Goal: Task Accomplishment & Management: Use online tool/utility

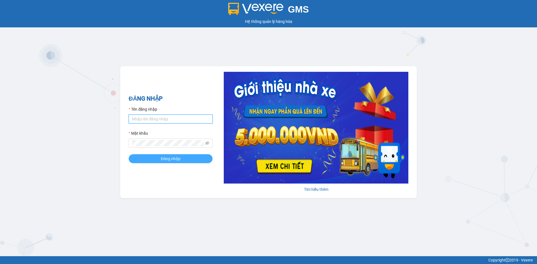
type input "dttoan.xuantrang"
click at [165, 156] on button "Đăng nhập" at bounding box center [171, 158] width 84 height 9
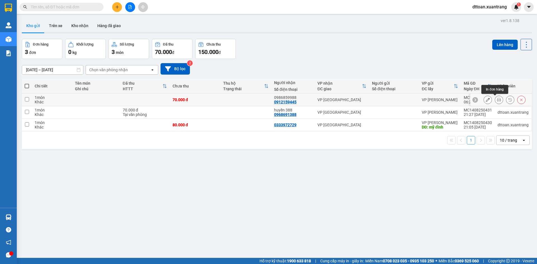
click at [497, 100] on icon at bounding box center [499, 100] width 4 height 4
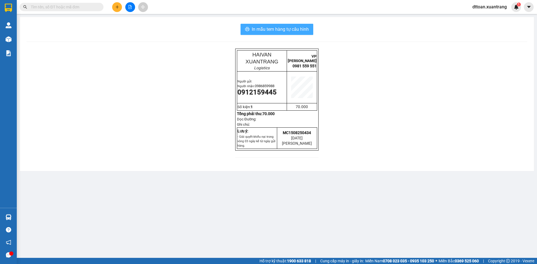
click at [279, 28] on span "In mẫu tem hàng tự cấu hình" at bounding box center [280, 29] width 57 height 7
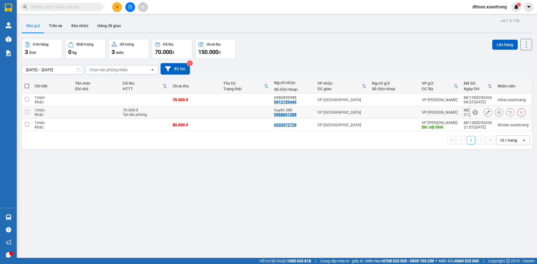
click at [86, 116] on td at bounding box center [96, 112] width 48 height 13
checkbox input "true"
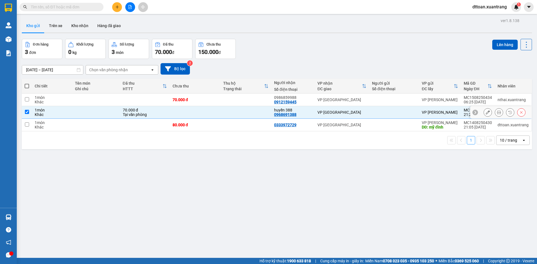
click at [86, 121] on td at bounding box center [96, 125] width 48 height 13
checkbox input "true"
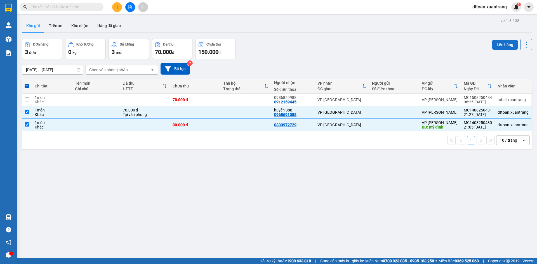
click at [499, 43] on button "Lên hàng" at bounding box center [505, 45] width 25 height 10
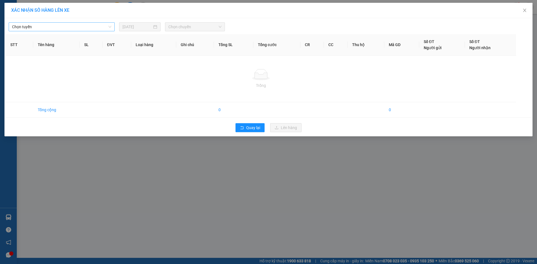
click at [92, 27] on span "Chọn tuyến" at bounding box center [61, 27] width 99 height 8
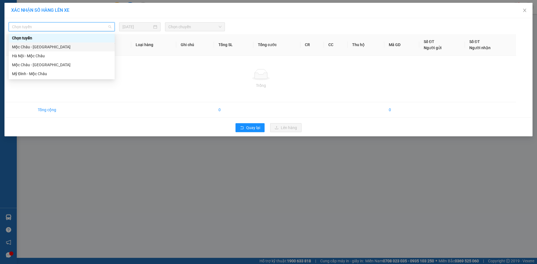
click at [46, 47] on div "Mộc Châu - [GEOGRAPHIC_DATA]" at bounding box center [61, 47] width 99 height 6
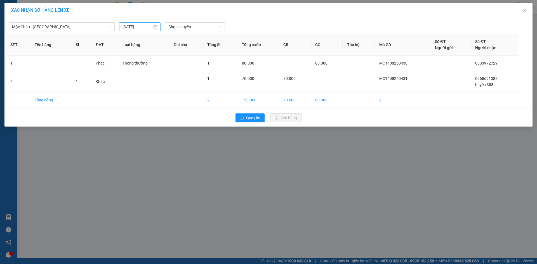
click at [139, 31] on div "[DATE]" at bounding box center [139, 26] width 41 height 9
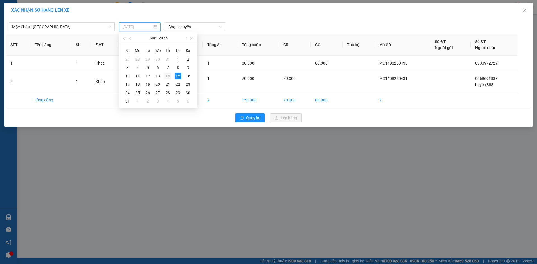
click at [169, 76] on div "14" at bounding box center [168, 76] width 7 height 7
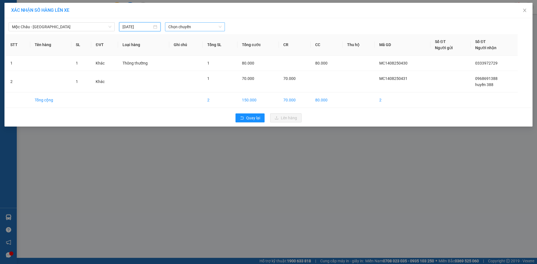
click at [181, 29] on span "Chọn chuyến" at bounding box center [194, 27] width 53 height 8
type input "[DATE]"
click at [177, 101] on div "23:00" at bounding box center [190, 101] width 44 height 6
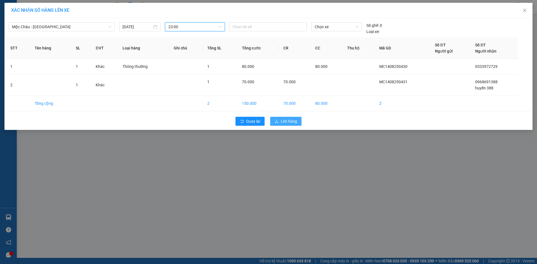
click at [283, 122] on span "Lên hàng" at bounding box center [289, 121] width 16 height 6
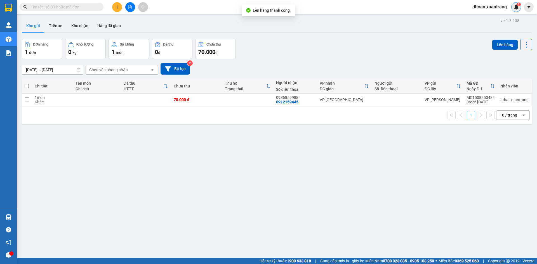
click at [518, 7] on img at bounding box center [516, 6] width 5 height 5
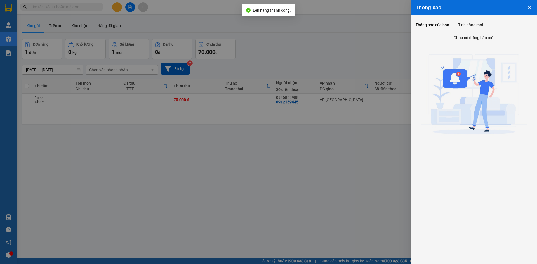
click at [376, 17] on div at bounding box center [268, 132] width 537 height 264
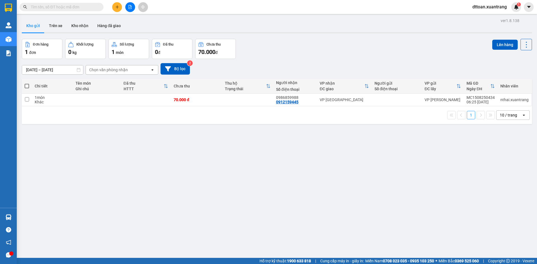
click at [487, 7] on span "dttoan.xuantrang" at bounding box center [489, 6] width 43 height 7
click at [485, 15] on span "Đăng xuất" at bounding box center [492, 17] width 32 height 6
